Goal: Transaction & Acquisition: Purchase product/service

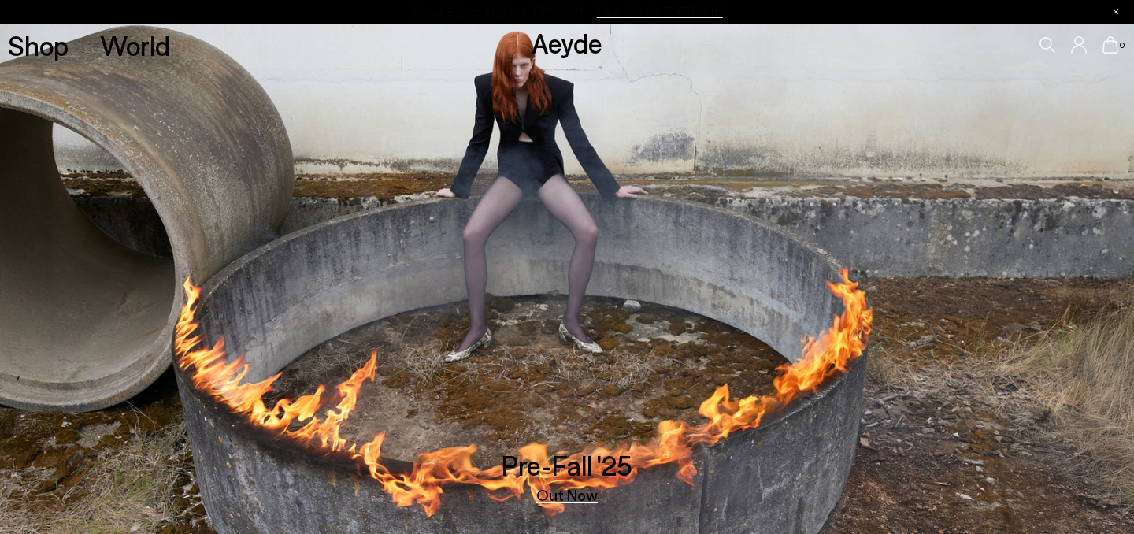
click at [1041, 43] on icon at bounding box center [1047, 45] width 16 height 16
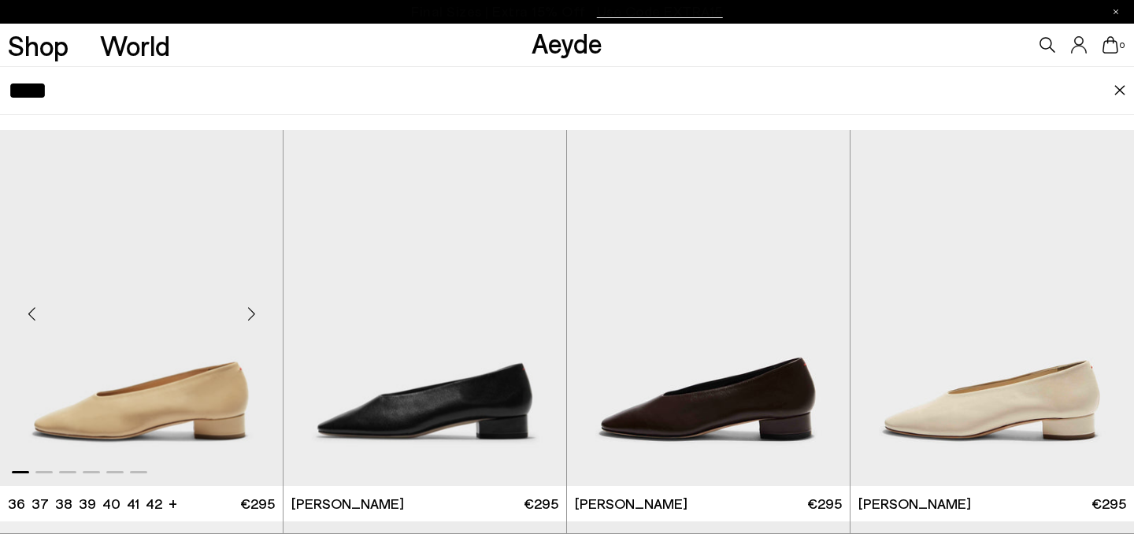
type input "****"
click at [207, 360] on img "1 / 6" at bounding box center [141, 307] width 283 height 355
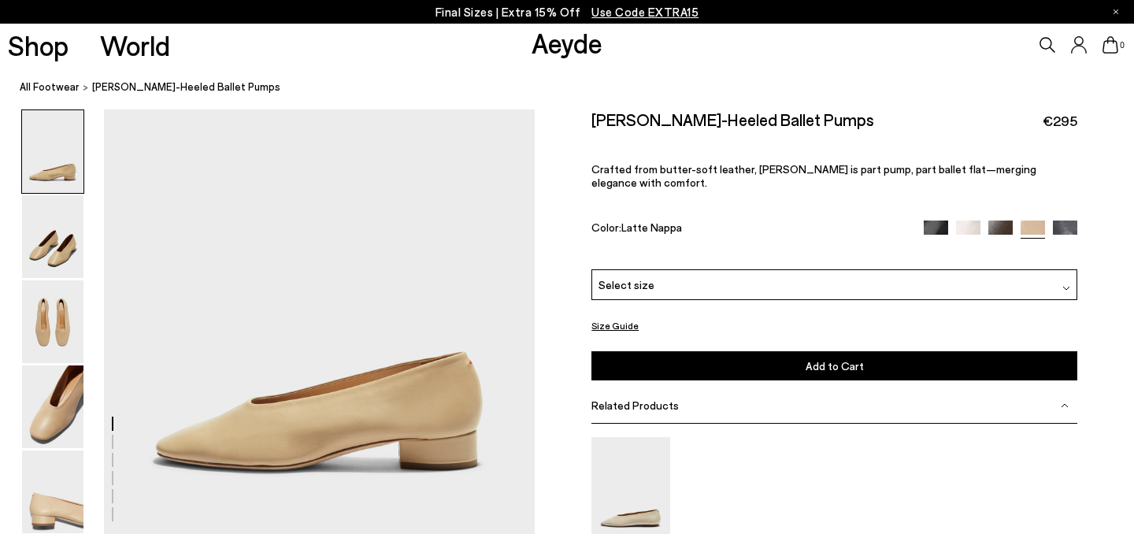
click at [624, 316] on button "Size Guide" at bounding box center [614, 326] width 47 height 20
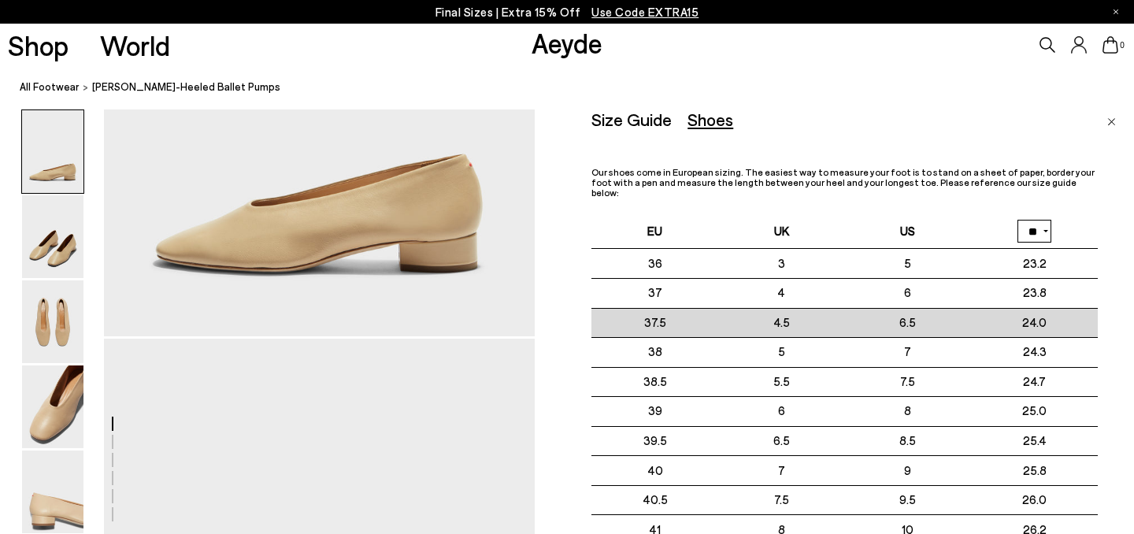
scroll to position [68, 0]
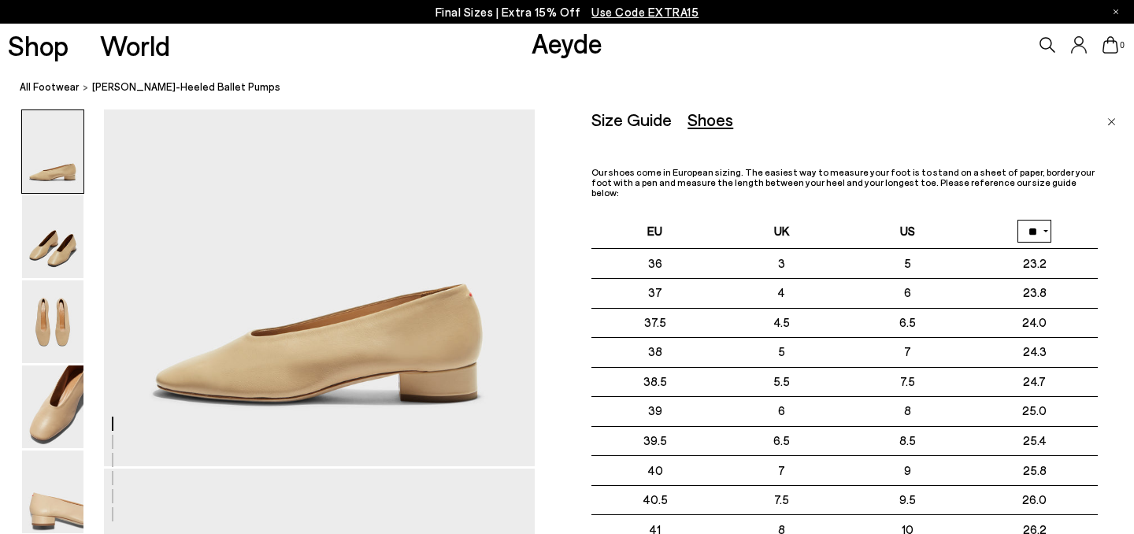
click at [1113, 119] on img "Close" at bounding box center [1111, 122] width 9 height 8
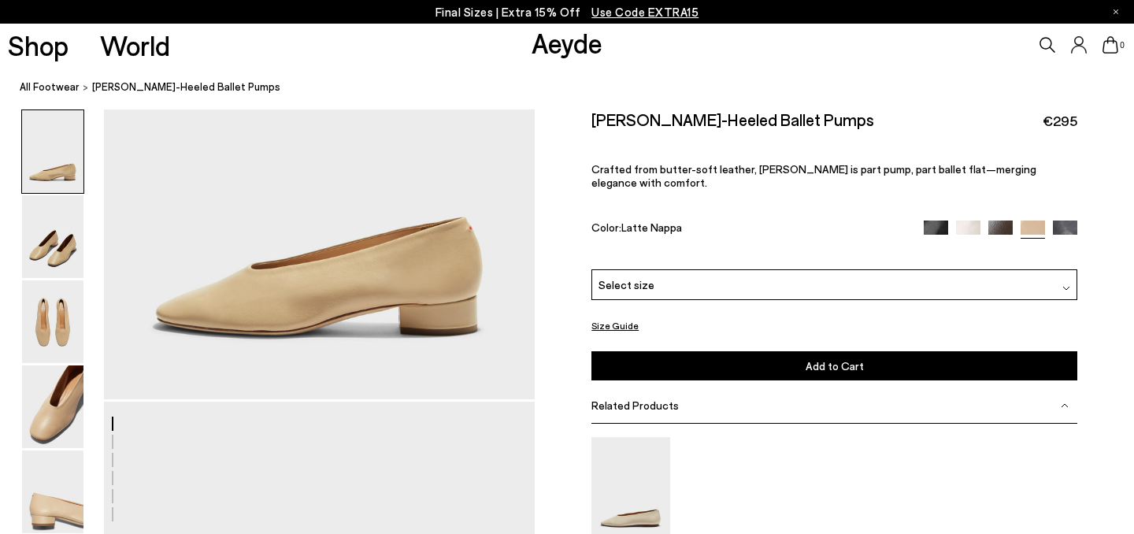
scroll to position [150, 0]
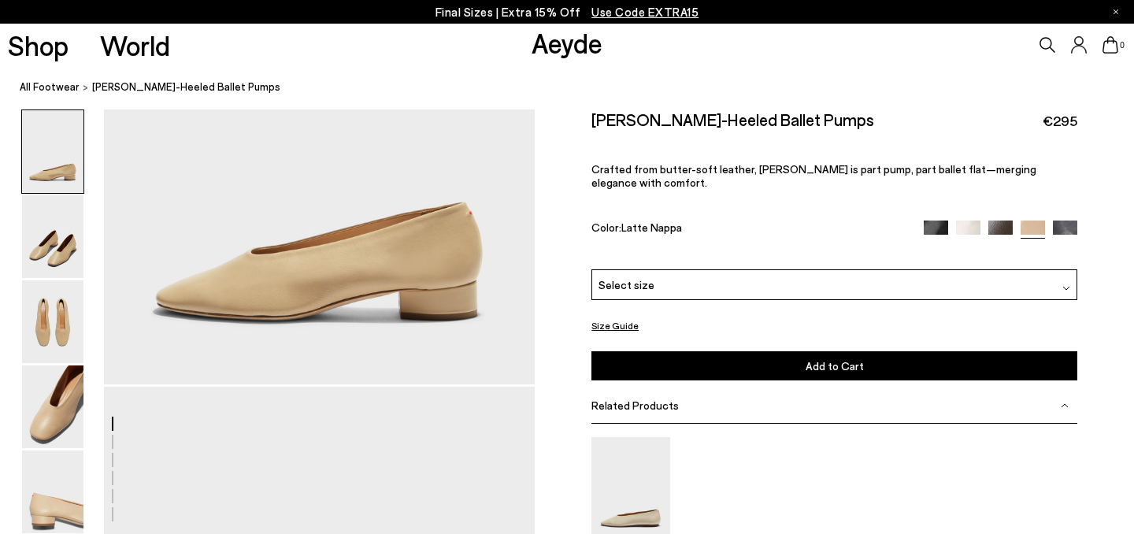
click at [881, 388] on div "Related Products" at bounding box center [834, 405] width 486 height 35
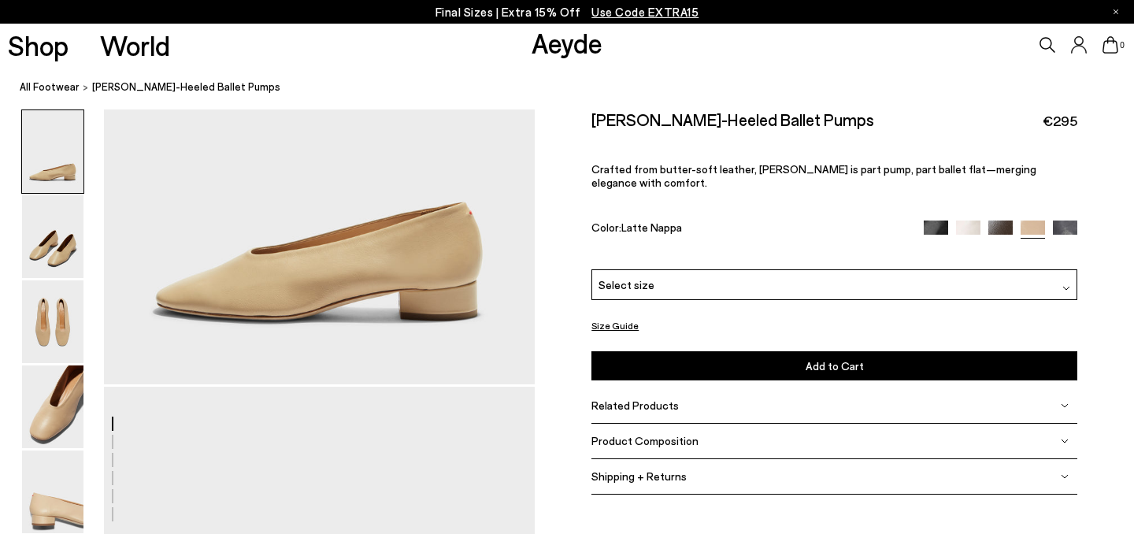
click at [852, 424] on div "Product Composition" at bounding box center [834, 441] width 486 height 35
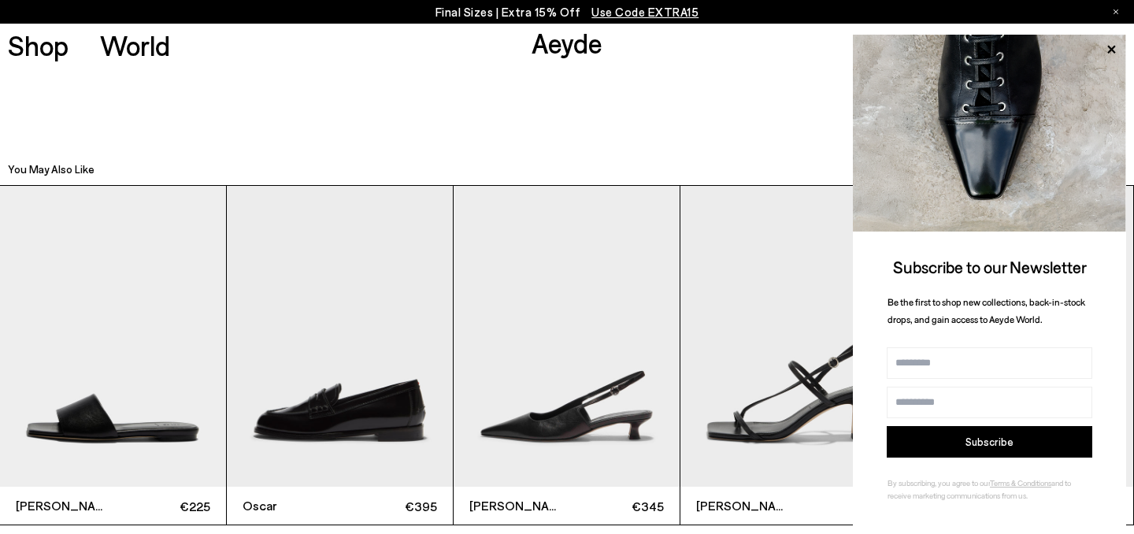
scroll to position [3343, 0]
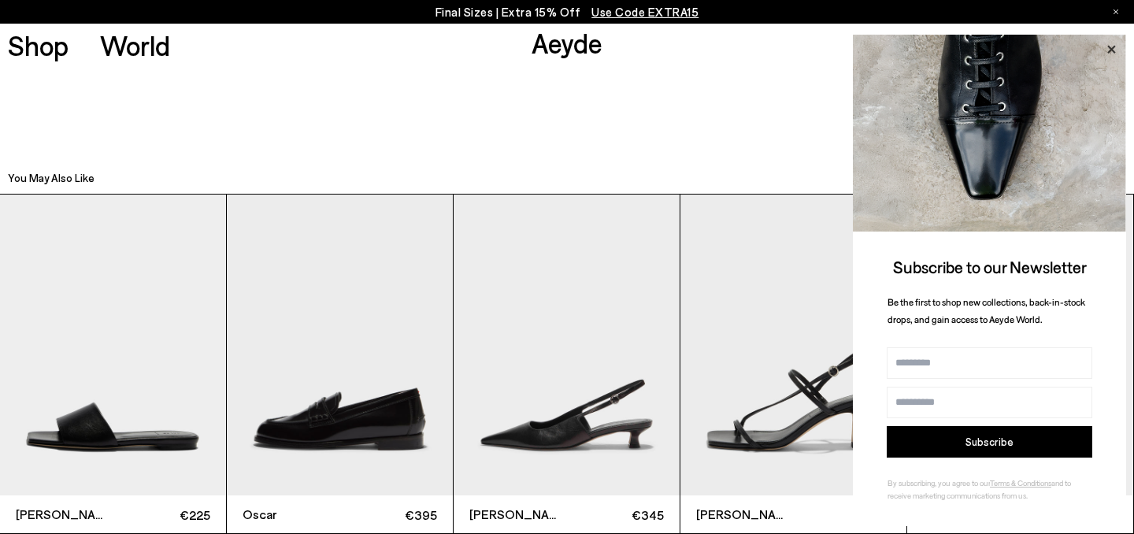
click at [1110, 48] on icon at bounding box center [1111, 49] width 8 height 8
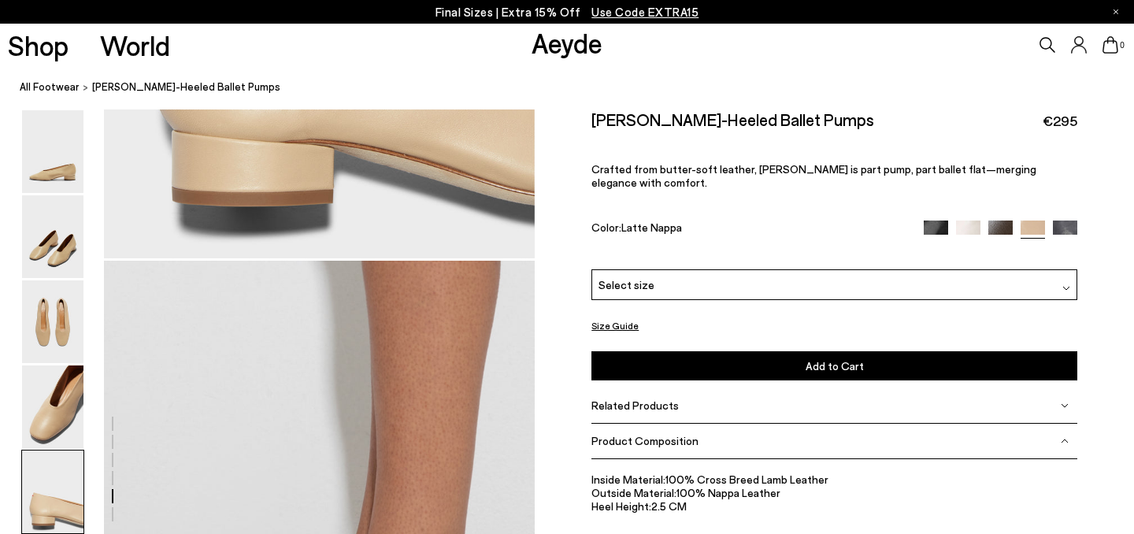
scroll to position [2549, 0]
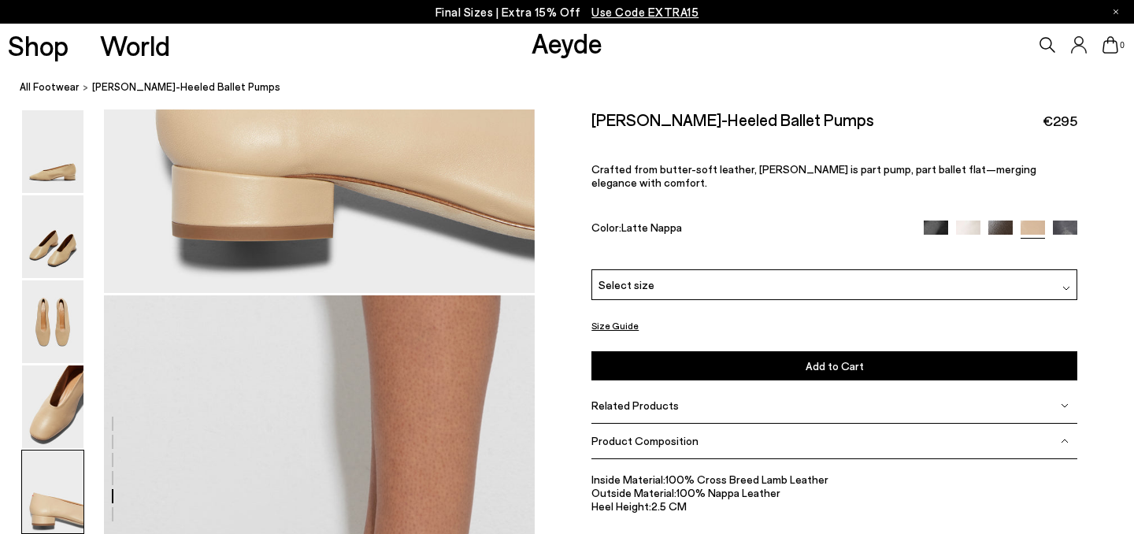
click at [620, 316] on button "Size Guide" at bounding box center [614, 326] width 47 height 20
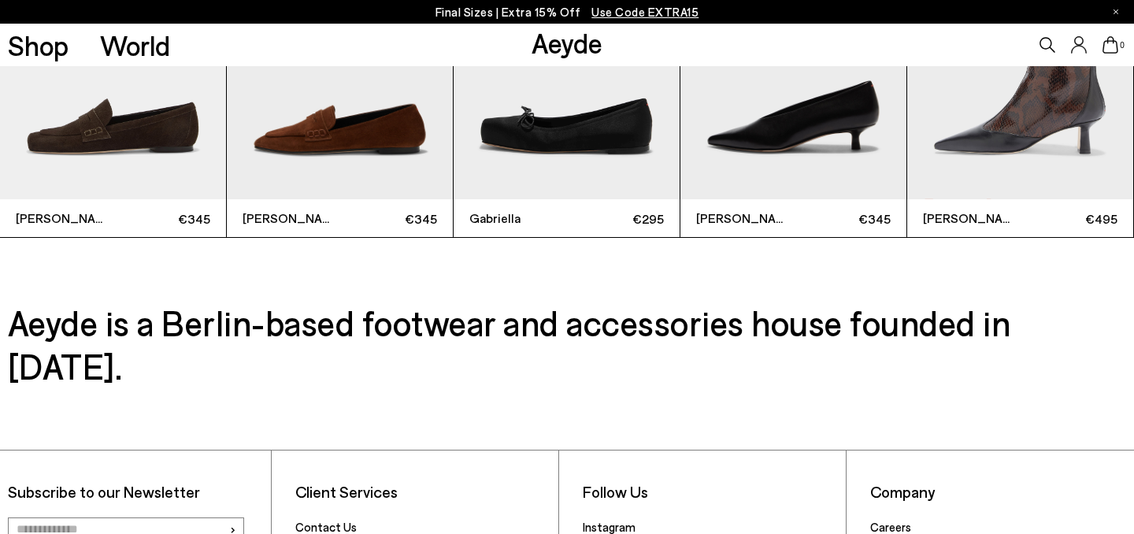
scroll to position [4281, 0]
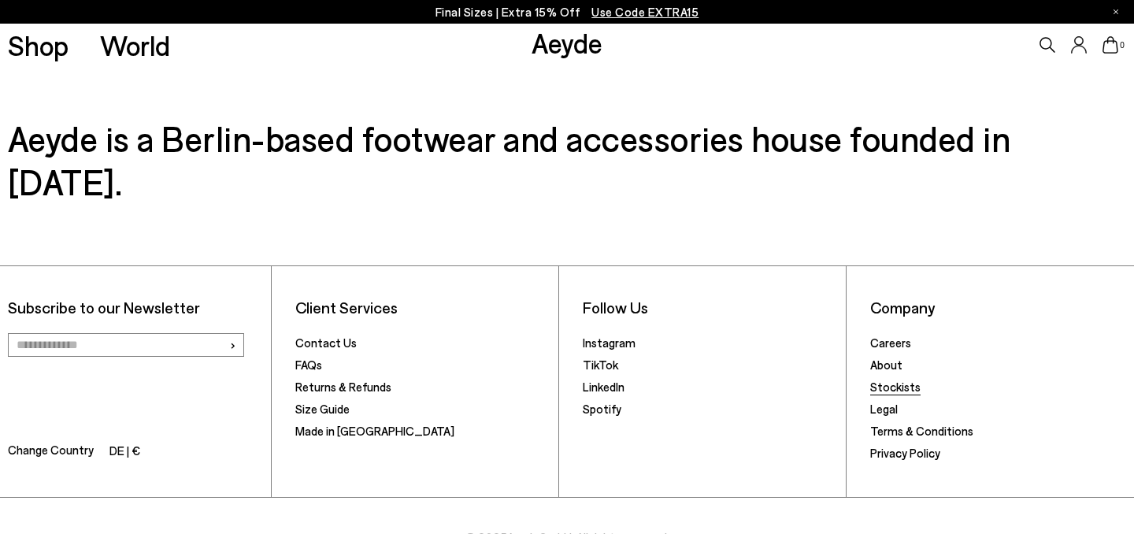
click at [910, 380] on link "Stockists" at bounding box center [895, 387] width 50 height 14
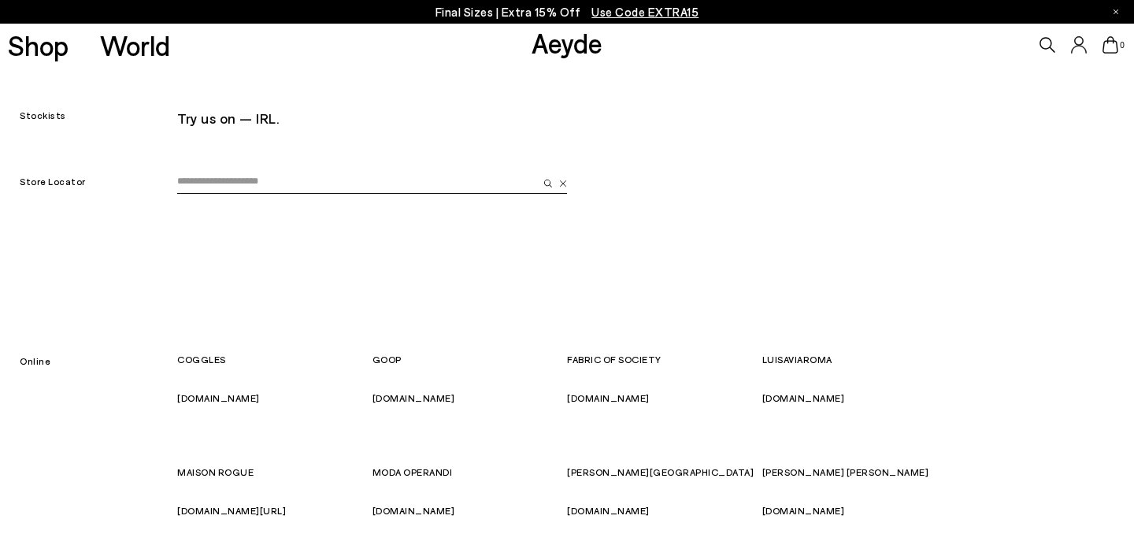
click at [496, 177] on input "email" at bounding box center [357, 182] width 361 height 24
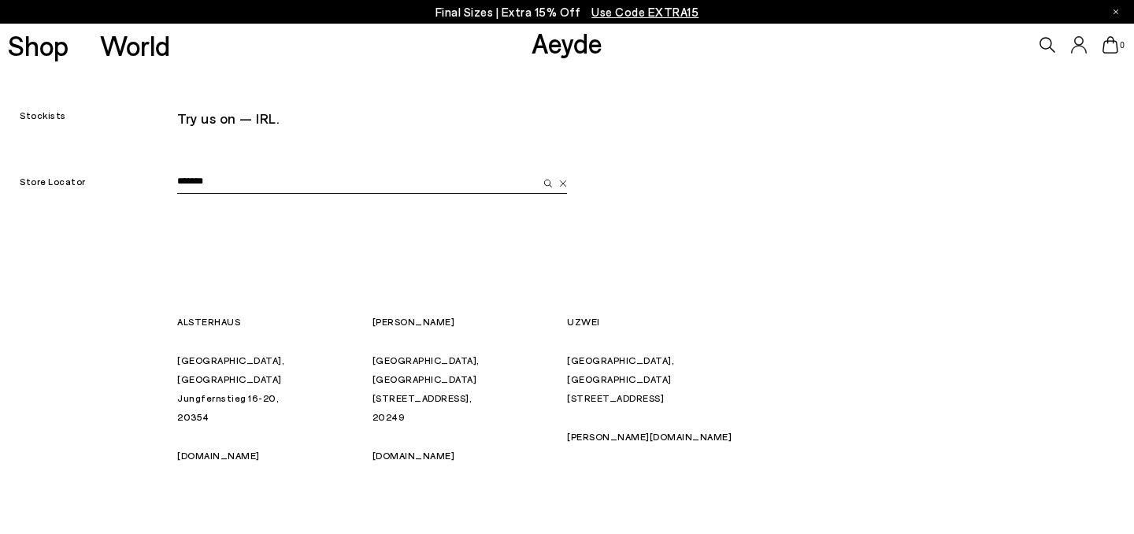
type input "*******"
click at [548, 183] on img "submit" at bounding box center [548, 184] width 8 height 8
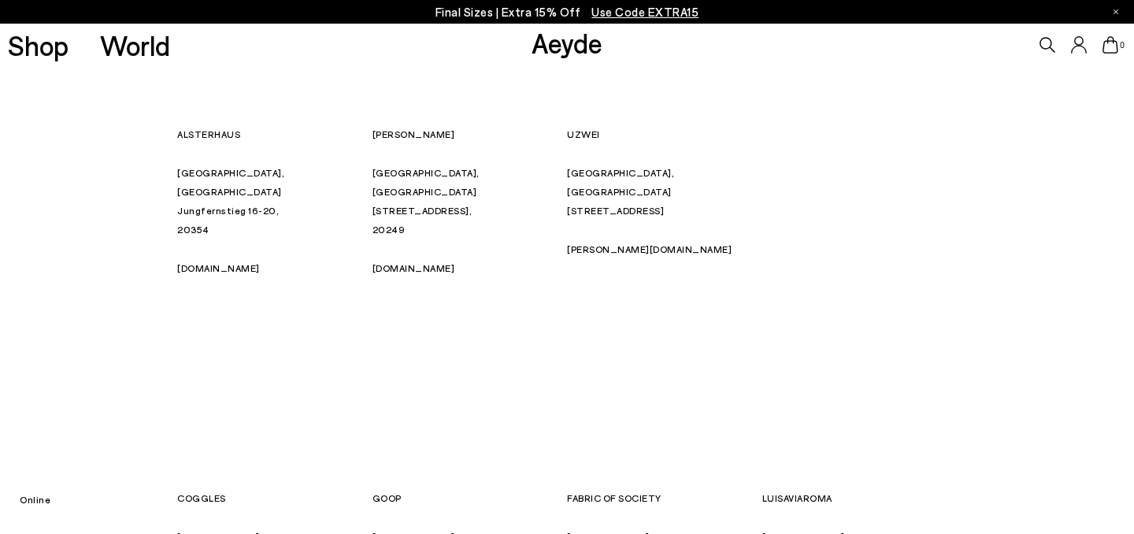
scroll to position [180, 0]
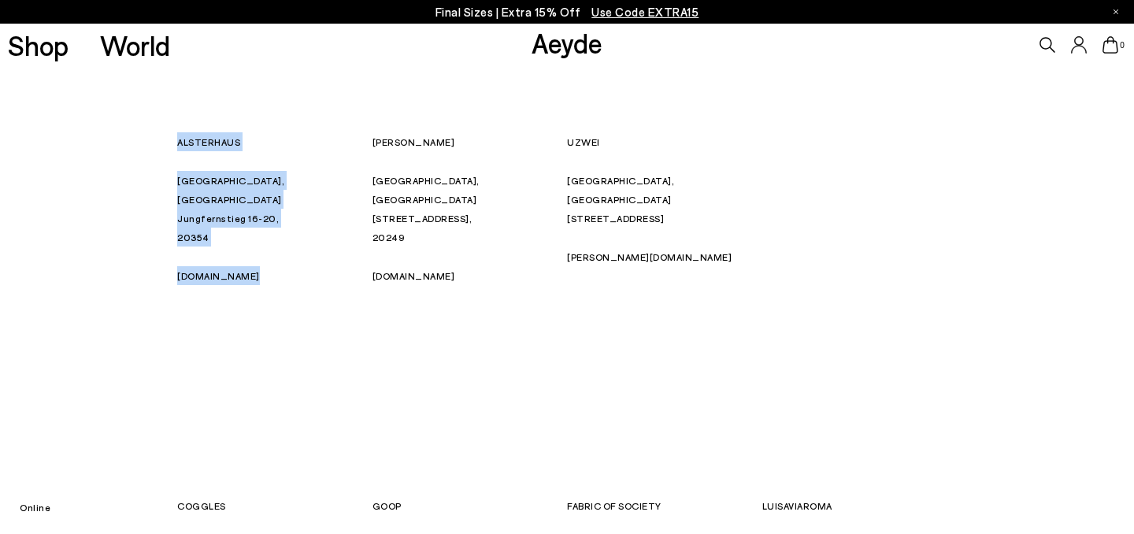
drag, startPoint x: 251, startPoint y: 260, endPoint x: 170, endPoint y: 151, distance: 135.6
click at [170, 151] on div "Store Locator ******* [GEOGRAPHIC_DATA], [GEOGRAPHIC_DATA] [STREET_ADDRESS] [DO…" at bounding box center [567, 206] width 1134 height 506
copy div "[GEOGRAPHIC_DATA], [STREET_ADDRESS] [DOMAIN_NAME]"
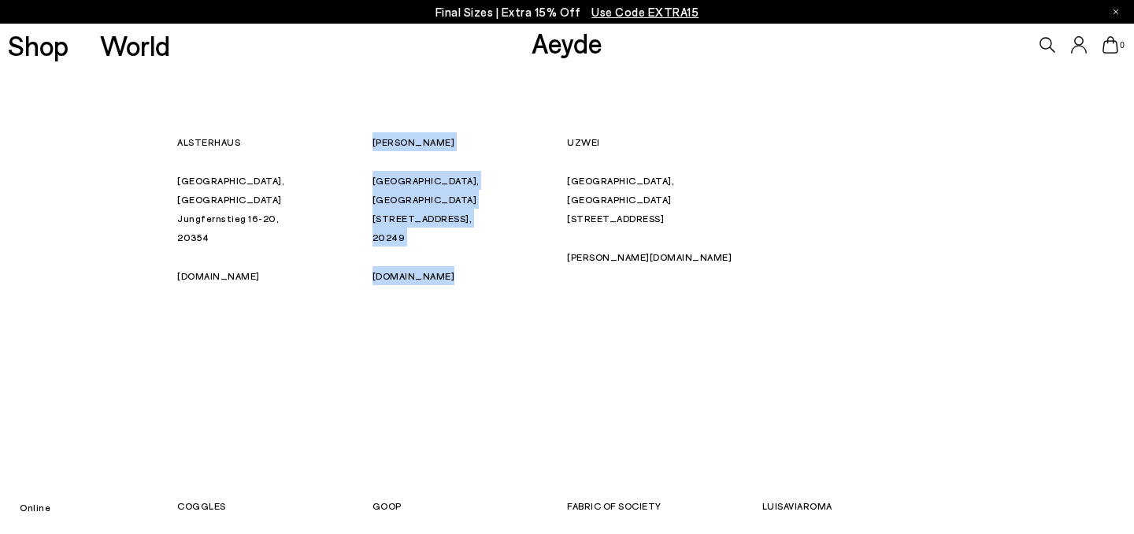
drag, startPoint x: 446, startPoint y: 258, endPoint x: 372, endPoint y: 145, distance: 135.0
click at [372, 145] on div "[PERSON_NAME] [GEOGRAPHIC_DATA], [STREET_ADDRESS][DOMAIN_NAME]" at bounding box center [469, 208] width 195 height 153
copy div "[PERSON_NAME] [GEOGRAPHIC_DATA], [STREET_ADDRESS][DOMAIN_NAME]"
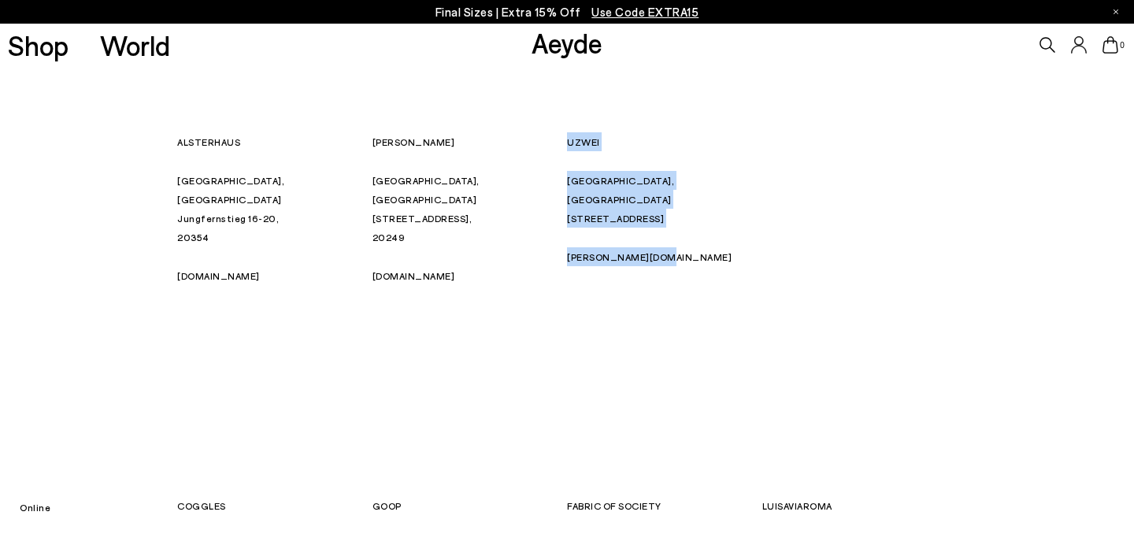
drag, startPoint x: 661, startPoint y: 239, endPoint x: 567, endPoint y: 142, distance: 135.9
click at [567, 142] on div "UZWEI [GEOGRAPHIC_DATA], [GEOGRAPHIC_DATA] [STREET_ADDRESS] [PERSON_NAME][DOMAI…" at bounding box center [664, 208] width 195 height 153
copy div "UZWEI [GEOGRAPHIC_DATA], [GEOGRAPHIC_DATA] [STREET_ADDRESS] [PERSON_NAME][DOMAI…"
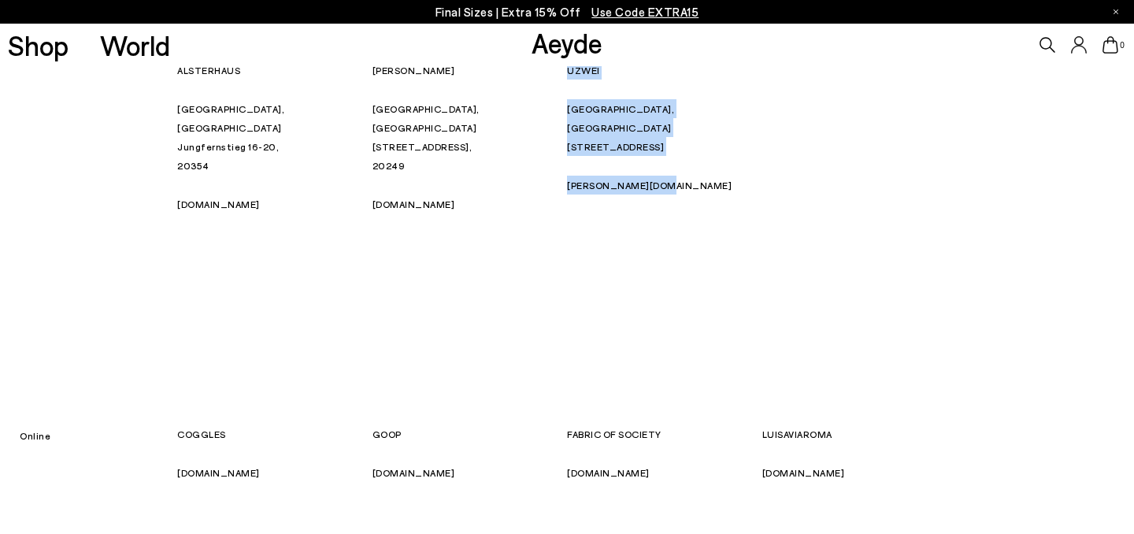
scroll to position [0, 0]
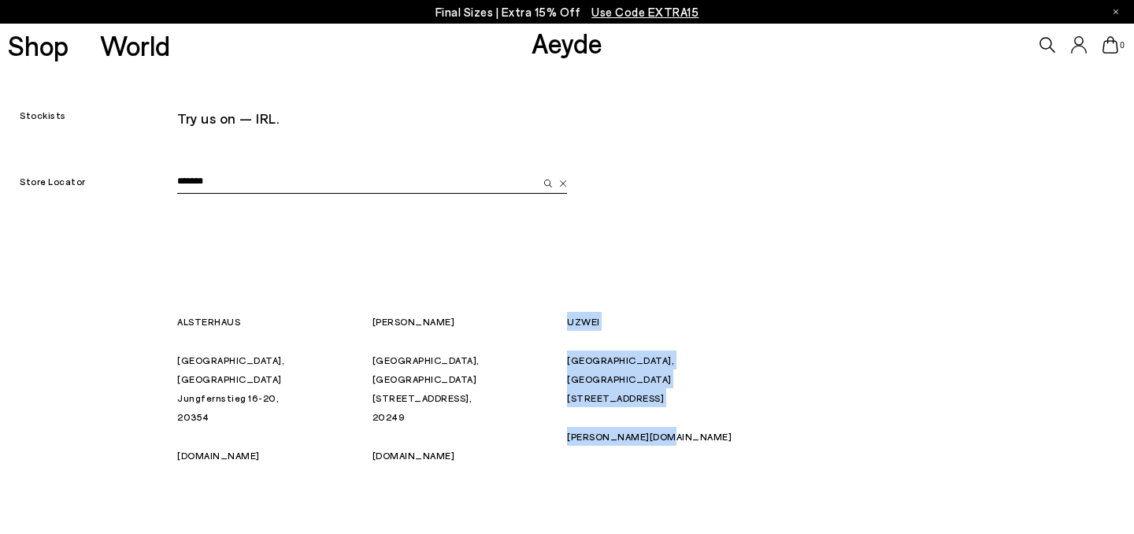
click at [562, 186] on img at bounding box center [563, 183] width 8 height 7
